Goal: Communication & Community: Answer question/provide support

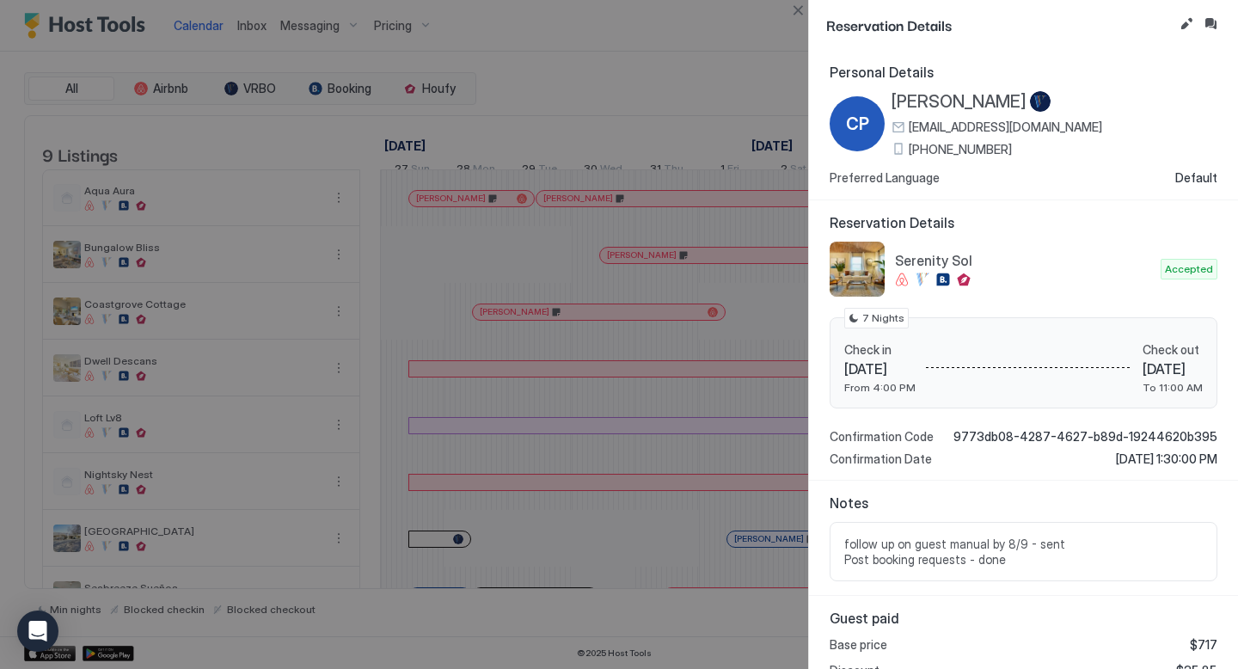
scroll to position [0, 1011]
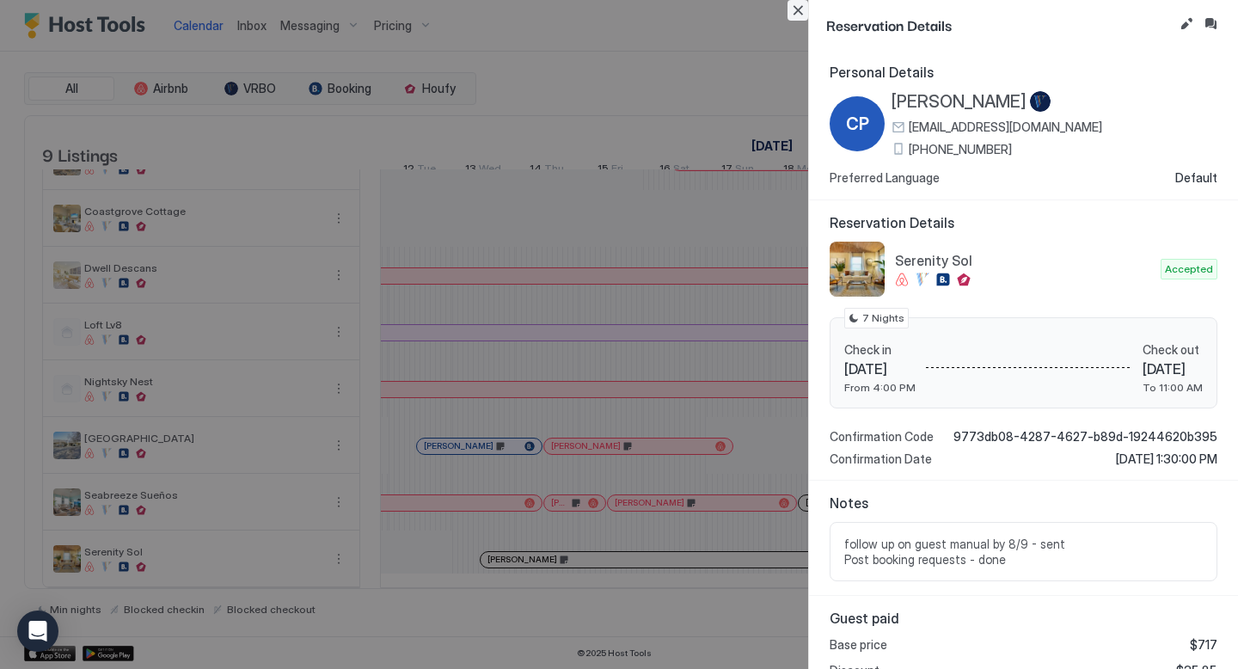
click at [794, 7] on button "Close" at bounding box center [798, 10] width 21 height 21
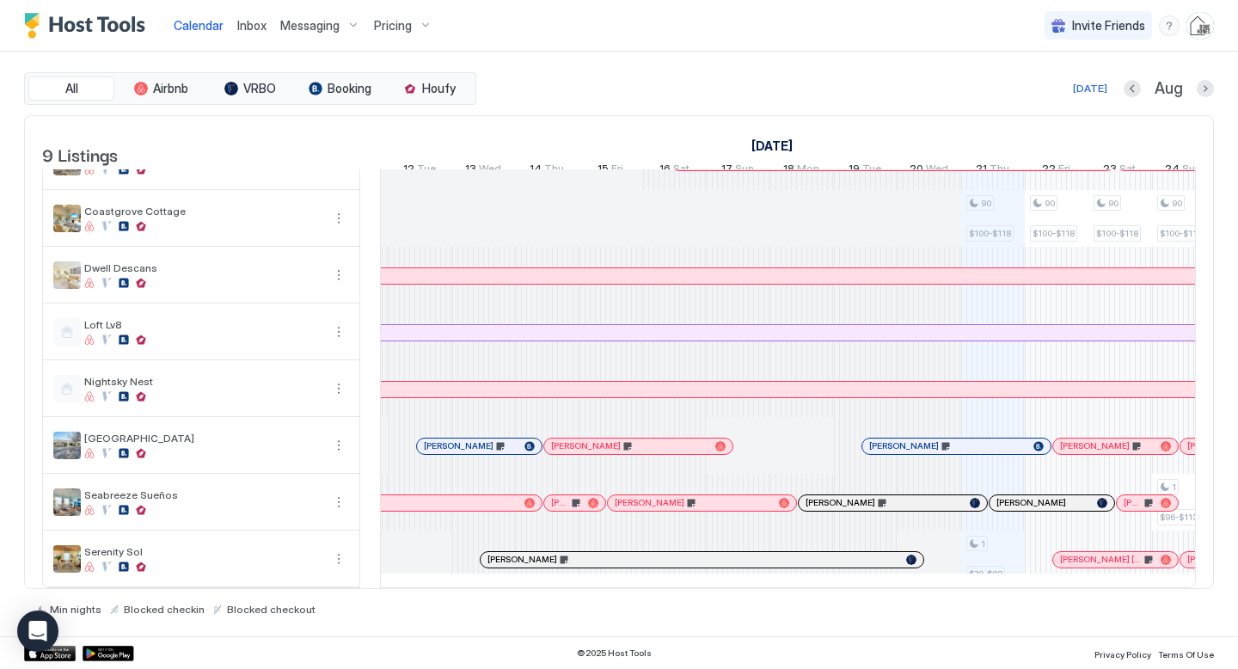
click at [797, 7] on div "Calendar Inbox Messaging Pricing Invite Friends BH" at bounding box center [619, 26] width 1238 height 52
click at [245, 31] on span "Inbox" at bounding box center [251, 25] width 29 height 15
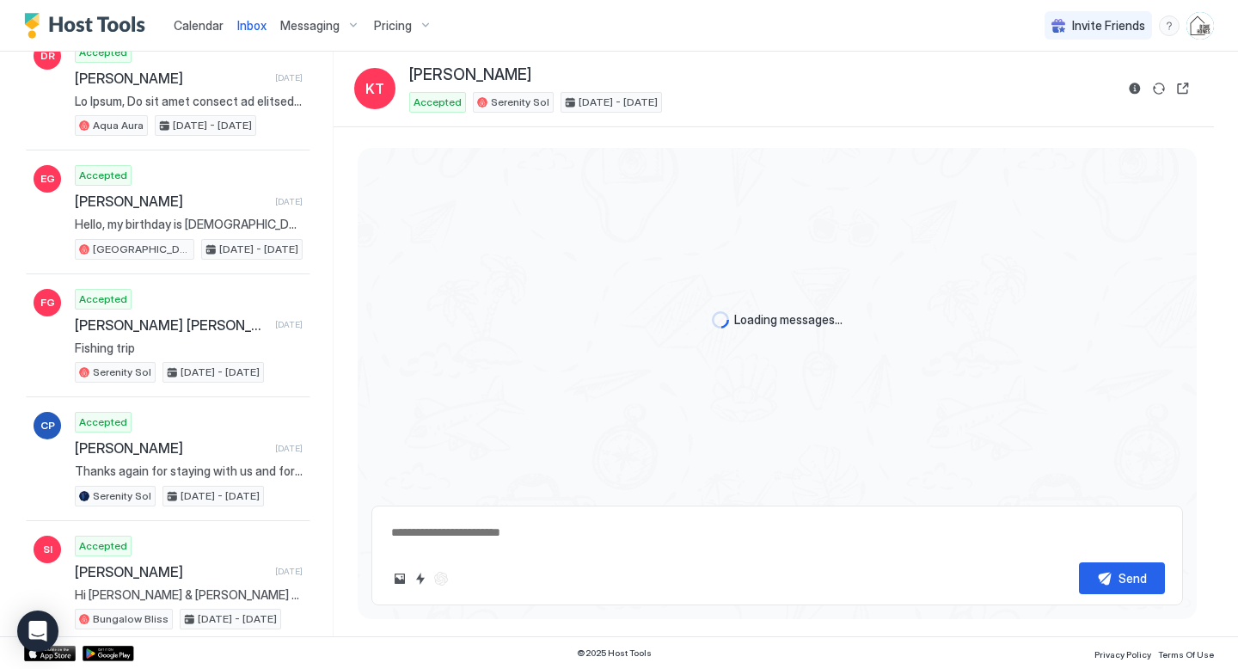
scroll to position [1121, 0]
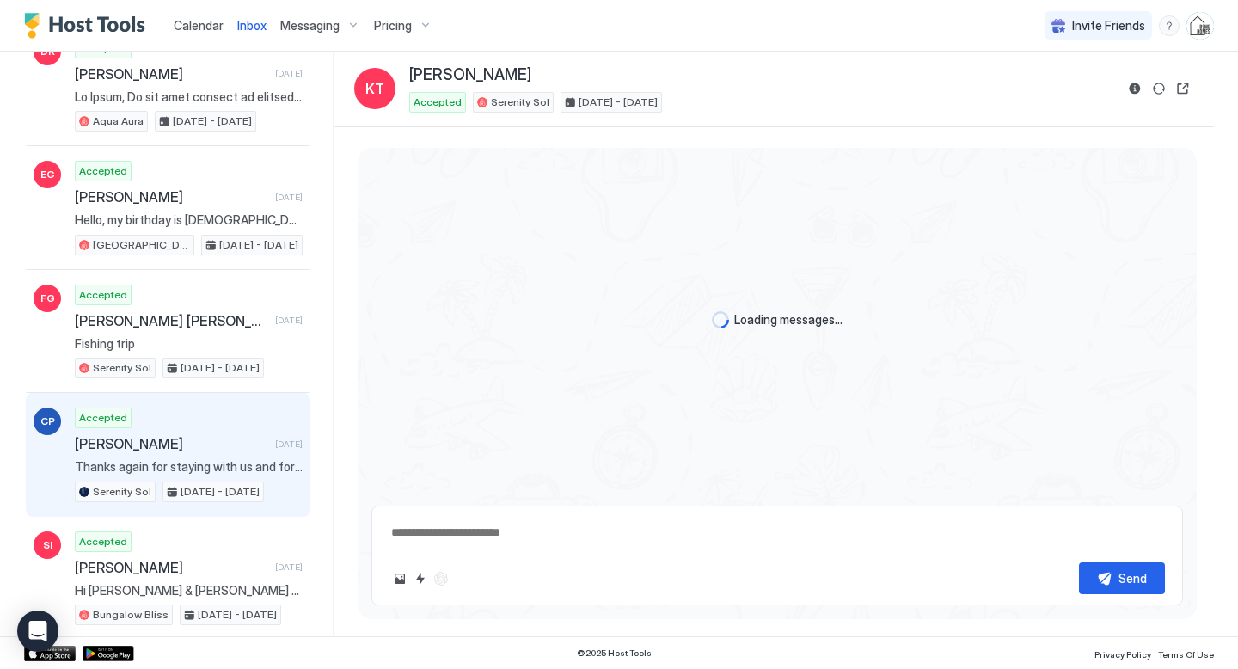
click at [206, 431] on div "Accepted [PERSON_NAME] [DATE] Thanks again for staying with us and for informin…" at bounding box center [189, 455] width 228 height 95
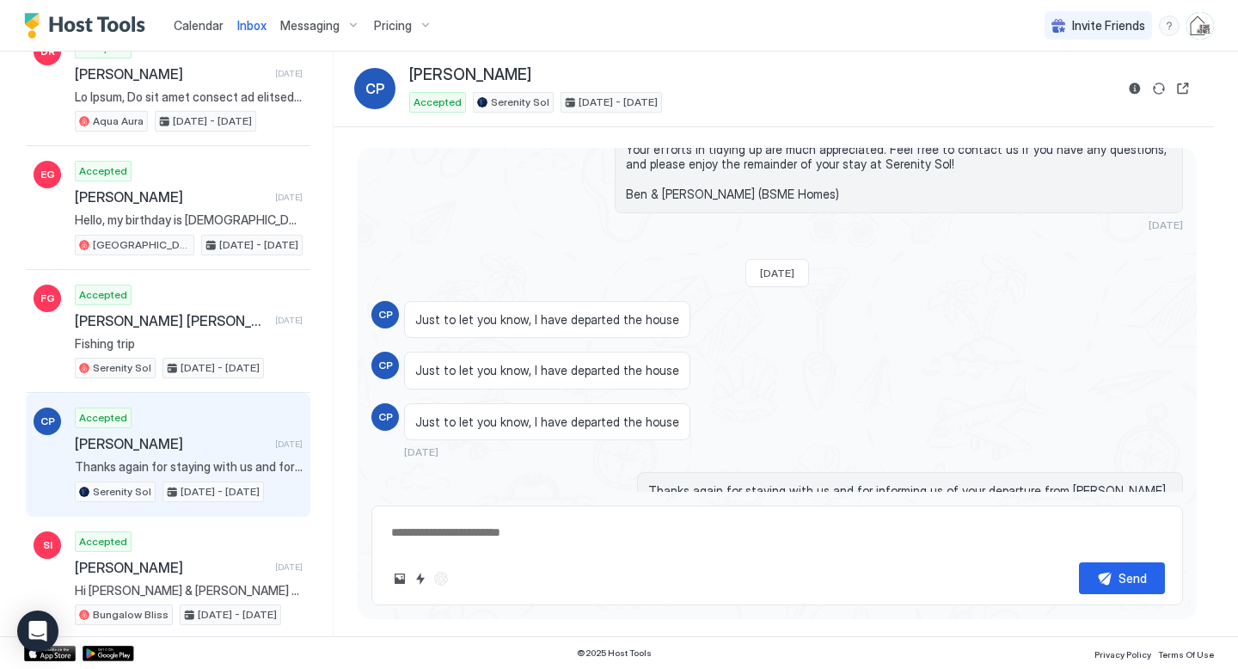
scroll to position [1829, 0]
